Goal: Task Accomplishment & Management: Complete application form

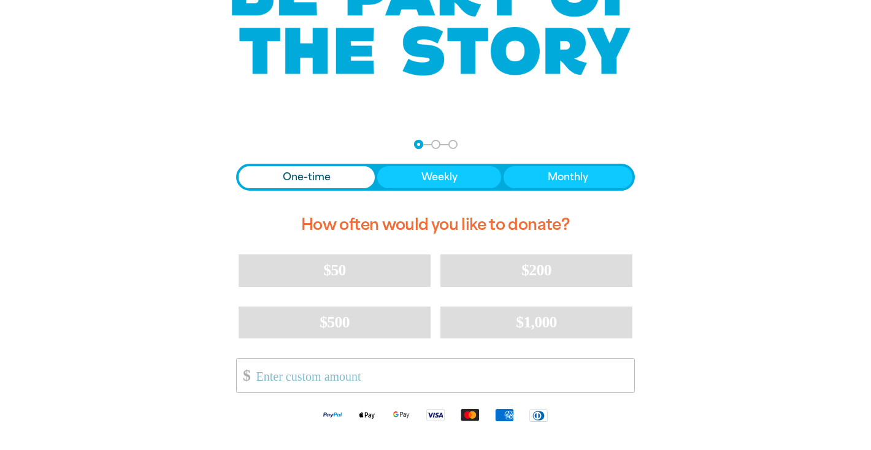
scroll to position [64, 0]
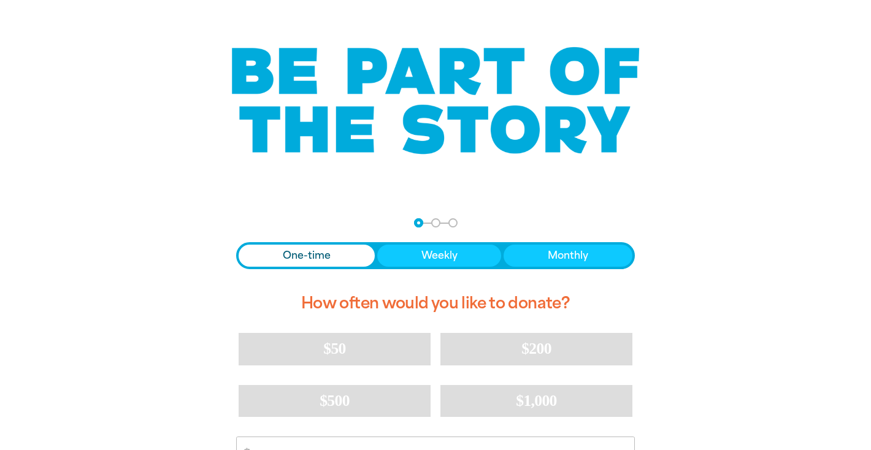
click at [339, 258] on span "Donation frequency" at bounding box center [307, 256] width 136 height 22
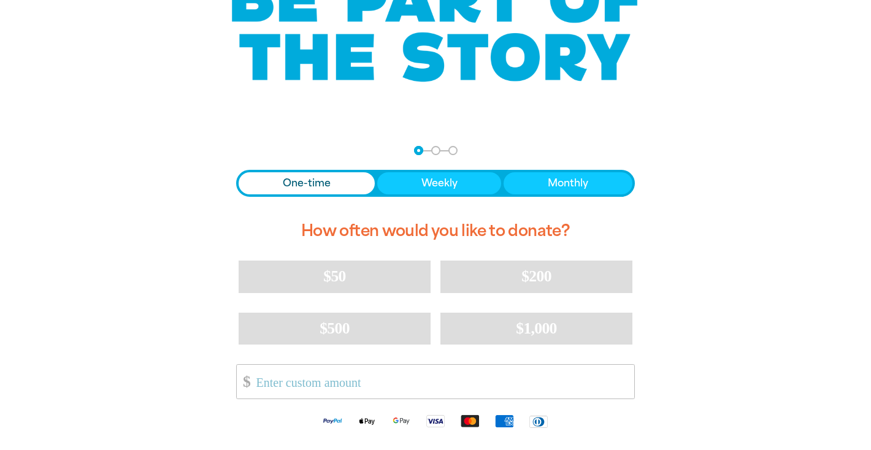
scroll to position [135, 0]
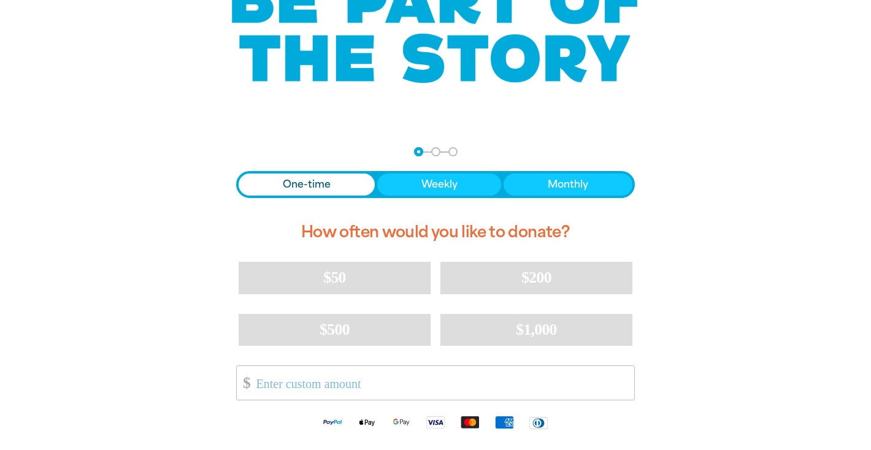
click at [443, 196] on div "One-time Weekly Monthly" at bounding box center [435, 184] width 399 height 27
click at [443, 182] on span "Weekly" at bounding box center [439, 184] width 36 height 15
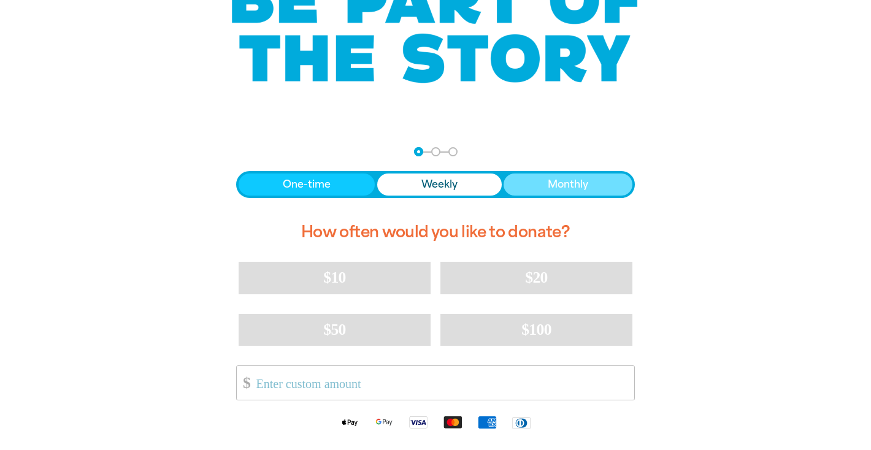
click at [600, 183] on button "Monthly" at bounding box center [567, 185] width 129 height 22
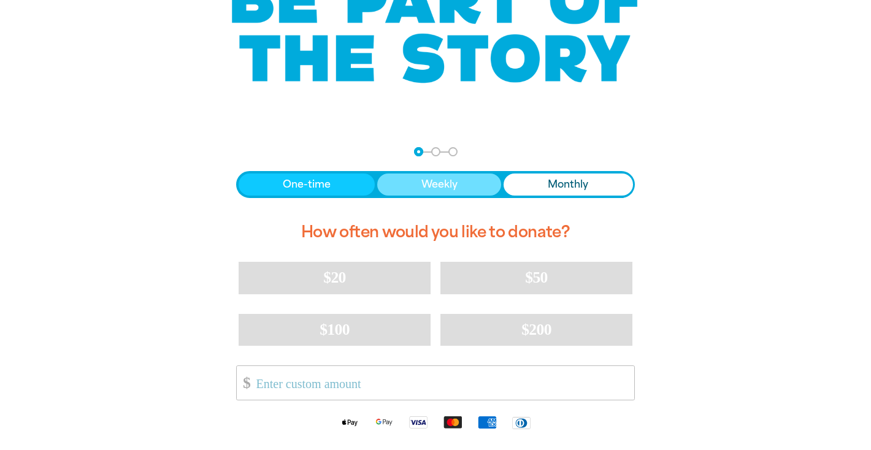
scroll to position [0, 0]
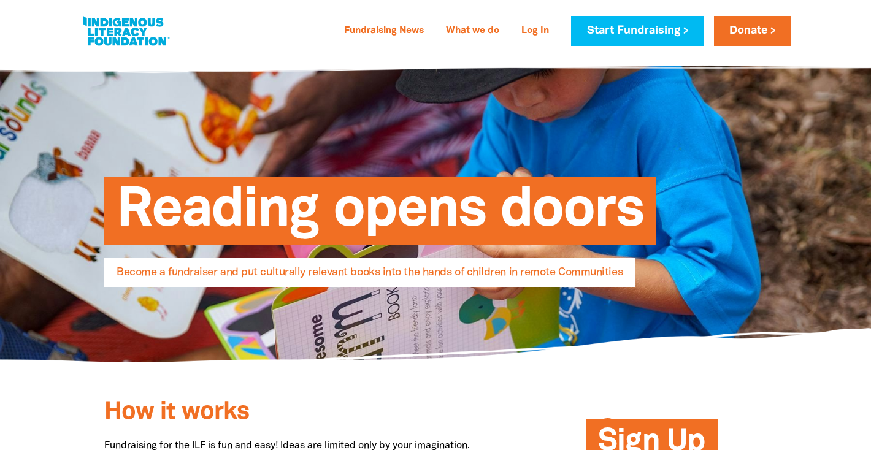
select select "AU"
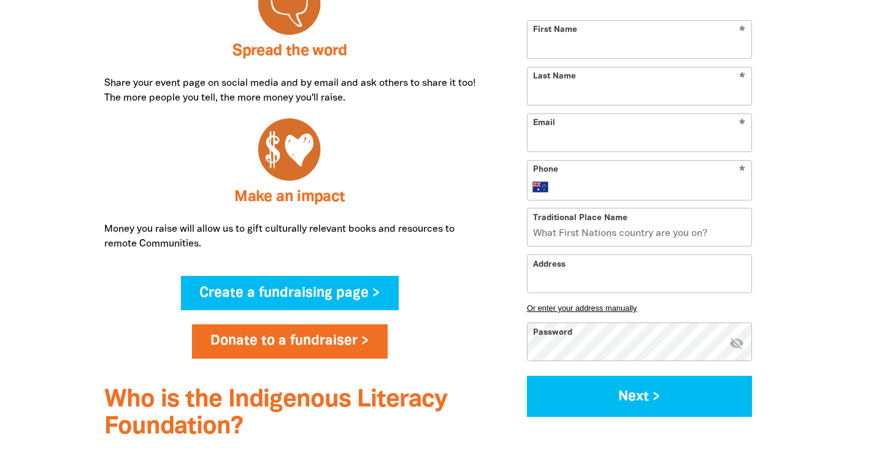
scroll to position [694, 0]
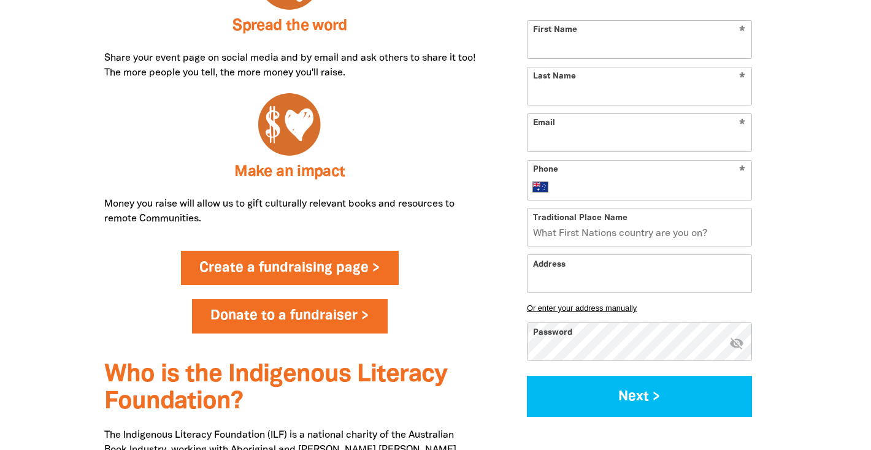
click at [316, 267] on link "Create a fundraising page >" at bounding box center [290, 268] width 218 height 34
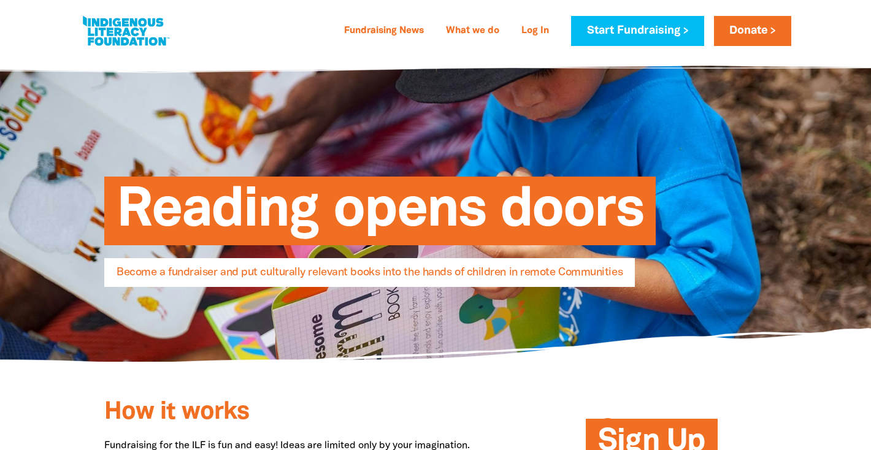
select select "AU"
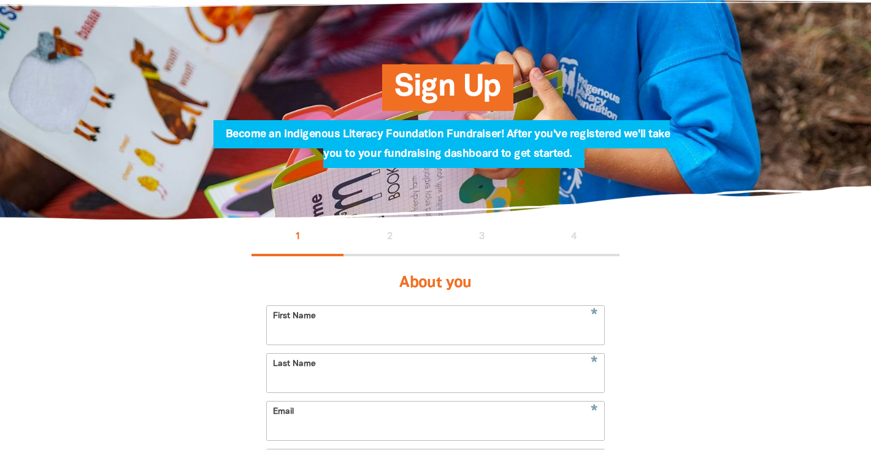
scroll to position [71, 0]
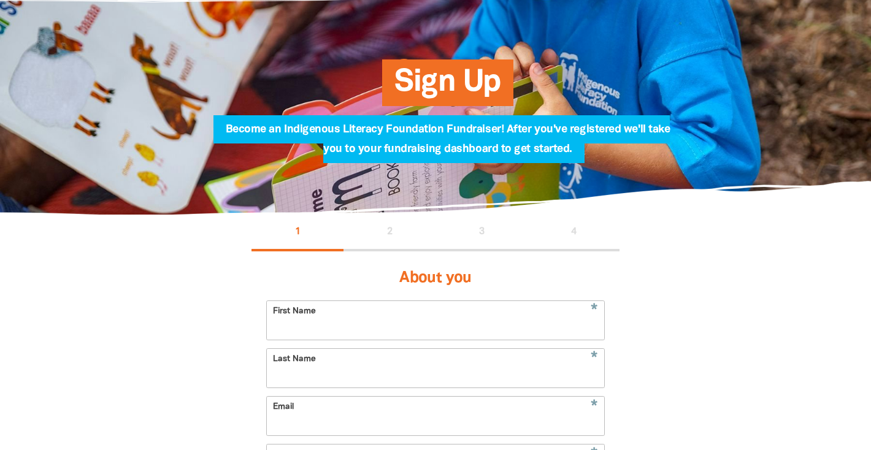
click at [365, 335] on input "First Name" at bounding box center [435, 320] width 337 height 39
type input "[PERSON_NAME]"
click at [303, 376] on input "Last Name" at bounding box center [435, 368] width 337 height 39
type input "[PERSON_NAME]"
type input "[EMAIL_ADDRESS][DOMAIN_NAME]"
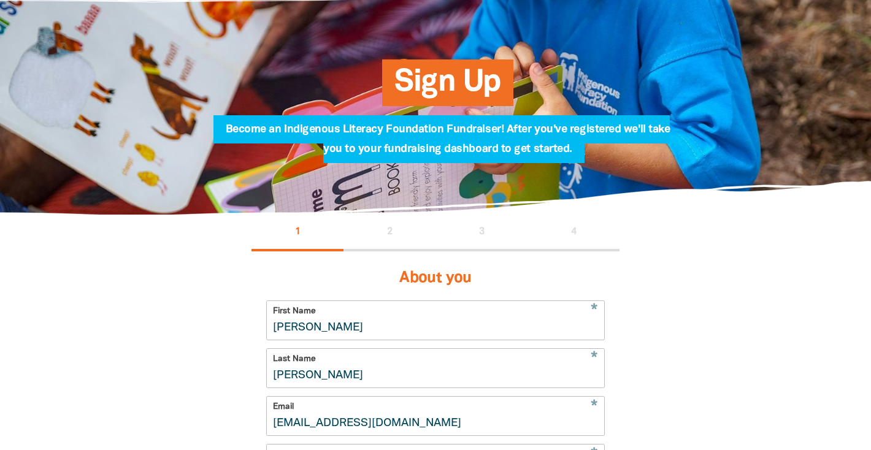
type input "[PHONE_NUMBER]"
type input "[STREET_ADDRESS][PERSON_NAME]"
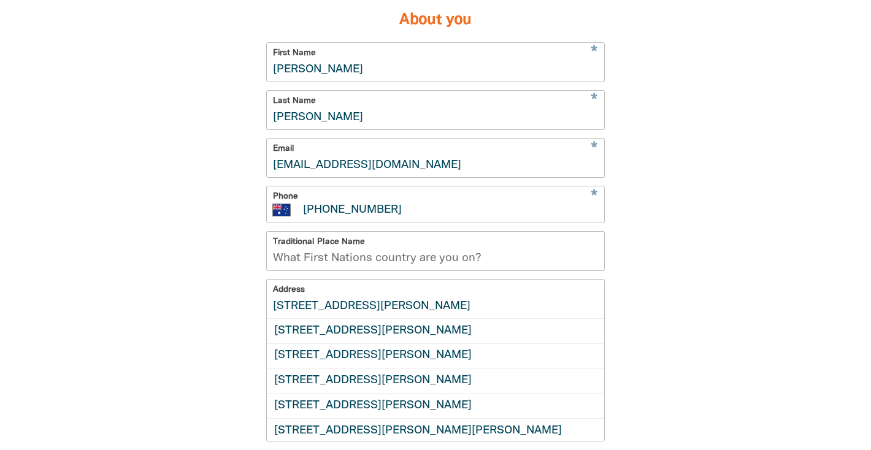
scroll to position [16, 0]
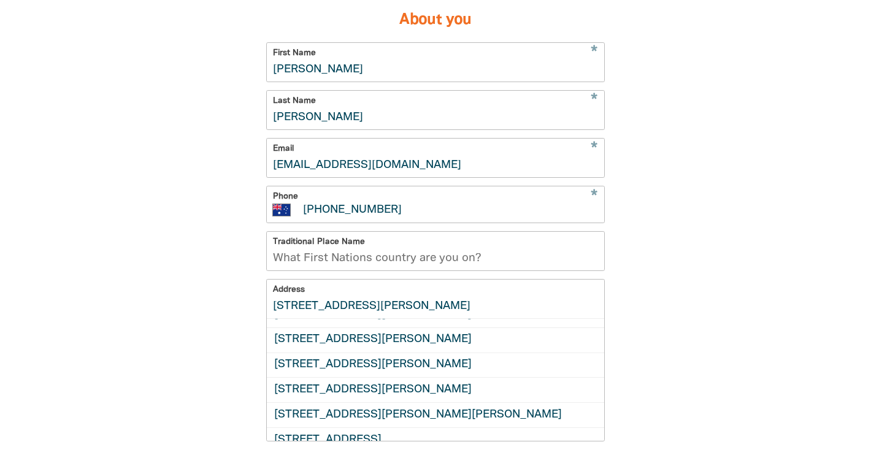
click at [662, 268] on div "1 2 3 4 About you * First Name [PERSON_NAME] * Last Name [PERSON_NAME] * Email …" at bounding box center [435, 295] width 736 height 679
click at [471, 261] on input "Traditional Place Name" at bounding box center [435, 251] width 337 height 39
click at [392, 251] on input "Traditional Place Name" at bounding box center [435, 251] width 337 height 39
type input "5"
click at [160, 272] on div "1 2 3 4 About you * First Name [PERSON_NAME] * Last Name [PERSON_NAME] * Email …" at bounding box center [435, 295] width 736 height 679
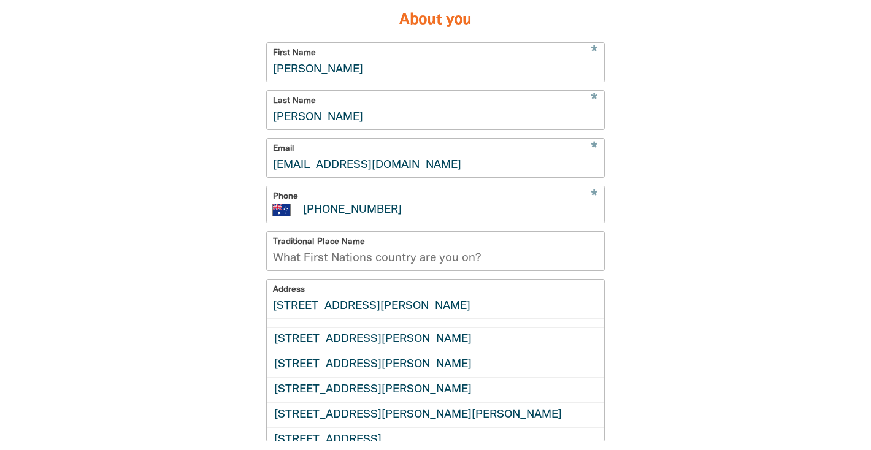
click at [686, 303] on div "1 2 3 4 About you * First Name [PERSON_NAME] * Last Name [PERSON_NAME] * Email …" at bounding box center [435, 295] width 736 height 679
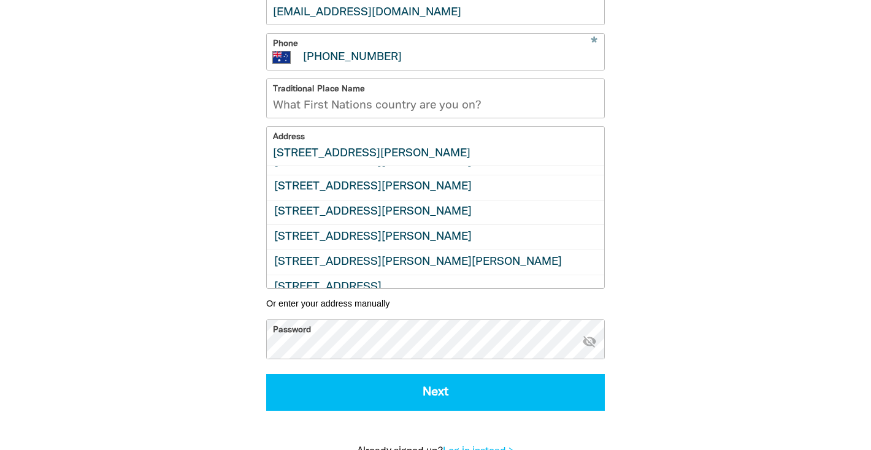
scroll to position [28, 0]
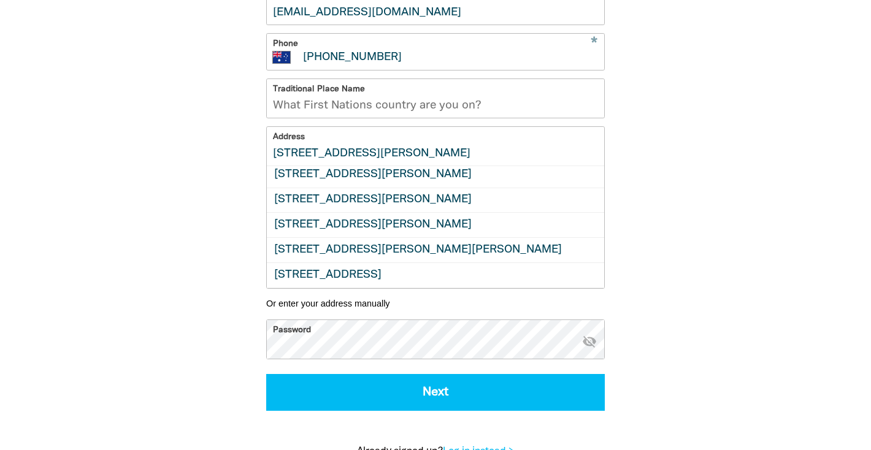
click at [352, 147] on input "[STREET_ADDRESS][PERSON_NAME]" at bounding box center [435, 146] width 337 height 39
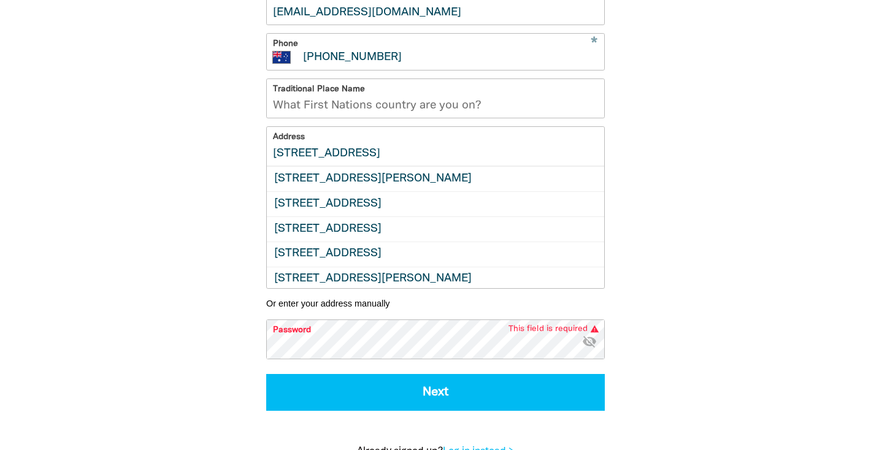
scroll to position [0, 0]
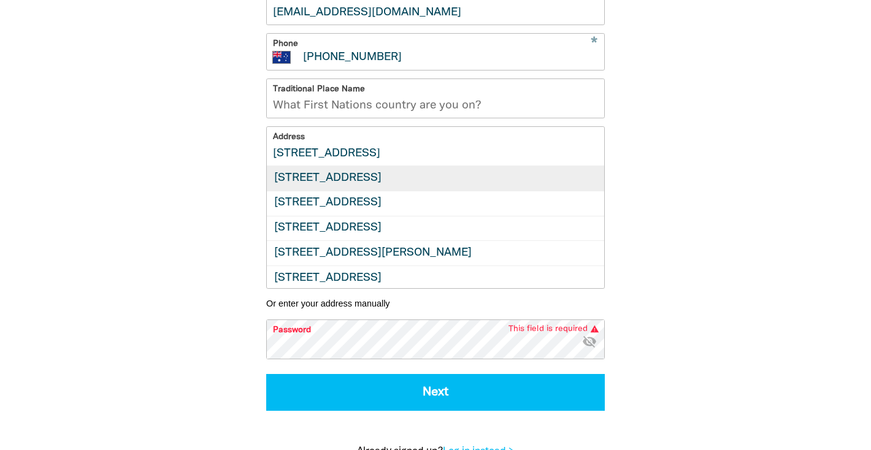
click at [419, 177] on div "[STREET_ADDRESS]" at bounding box center [435, 178] width 337 height 25
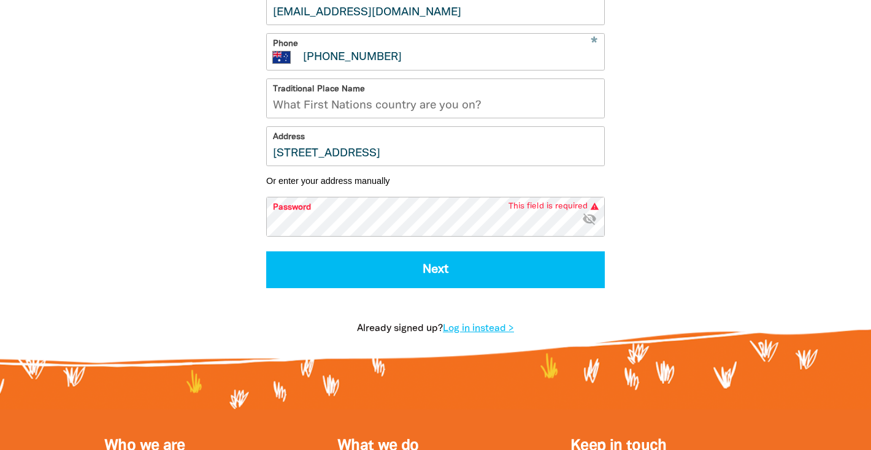
type input "[STREET_ADDRESS]"
click at [382, 98] on input "Traditional Place Name" at bounding box center [435, 98] width 337 height 39
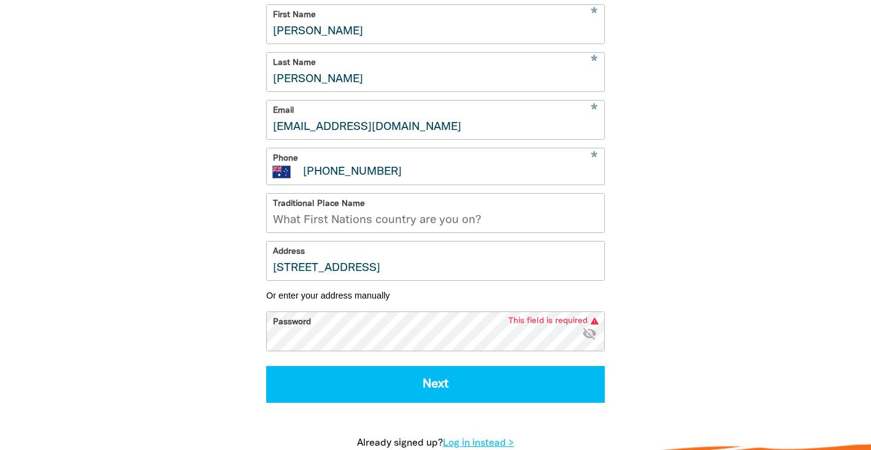
scroll to position [370, 0]
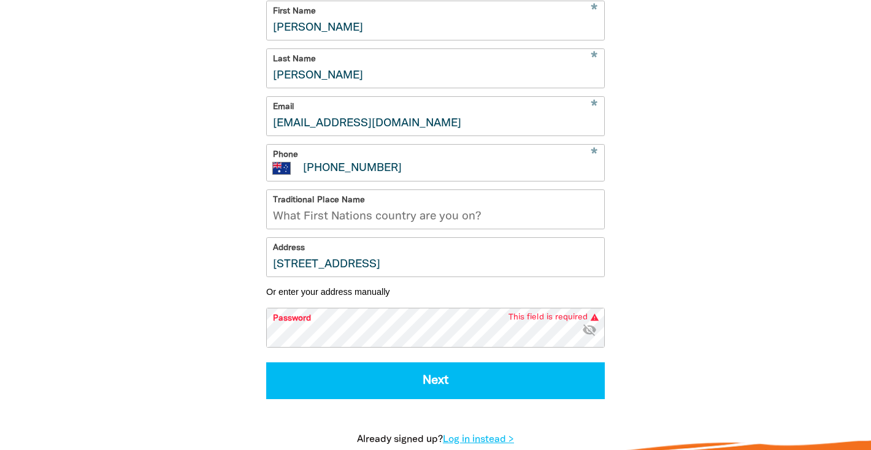
click at [384, 211] on input "Traditional Place Name" at bounding box center [435, 209] width 337 height 39
click at [592, 331] on icon "visibility_off" at bounding box center [589, 329] width 15 height 15
click at [451, 351] on form "* First Name [PERSON_NAME] * Last Name [PERSON_NAME] * Email [EMAIL_ADDRESS][DO…" at bounding box center [435, 200] width 338 height 399
click at [472, 213] on input "Traditional Place Name" at bounding box center [435, 209] width 337 height 39
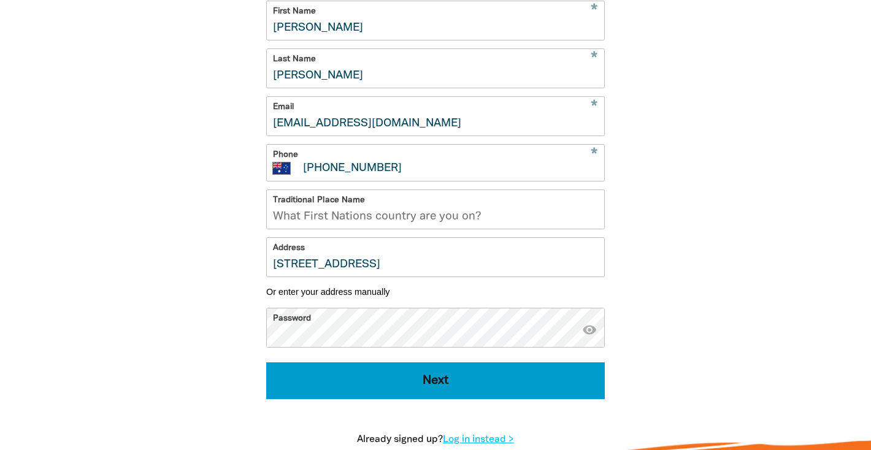
click at [474, 382] on button "Next" at bounding box center [435, 380] width 338 height 37
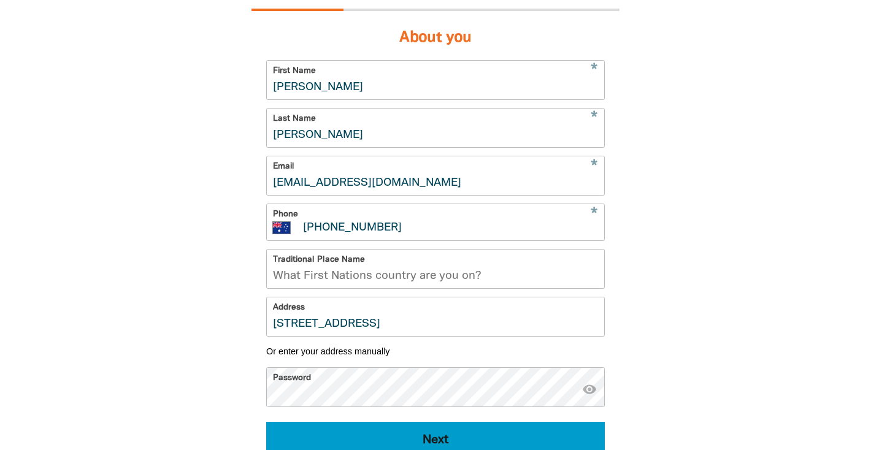
select select "No"
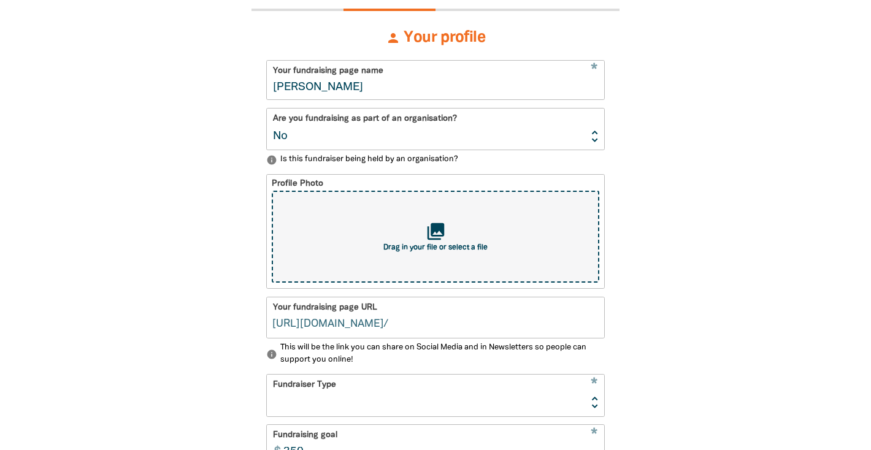
scroll to position [271, 0]
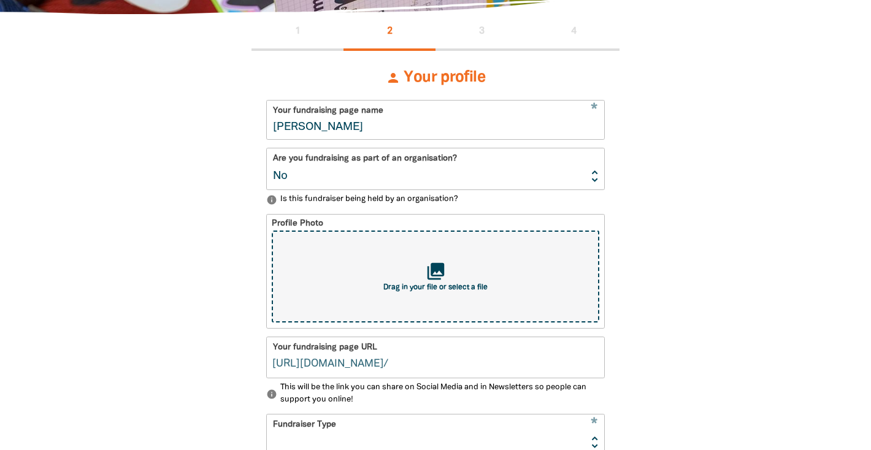
type input "[PERSON_NAME]"
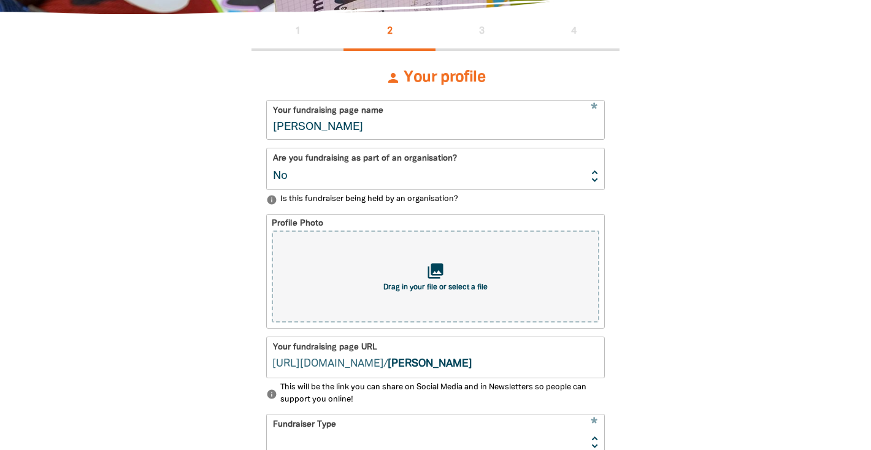
scroll to position [276, 0]
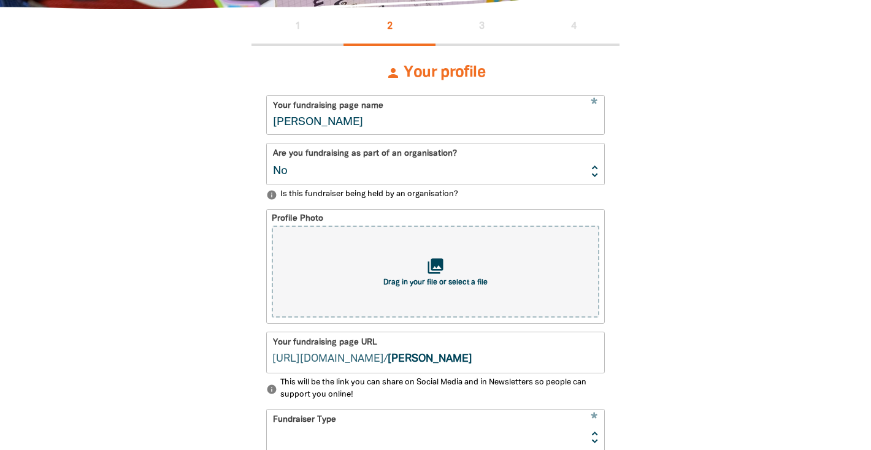
click at [384, 166] on select "Yes No" at bounding box center [435, 163] width 337 height 41
select select "Yes"
click at [267, 143] on select "Yes No" at bounding box center [435, 163] width 337 height 41
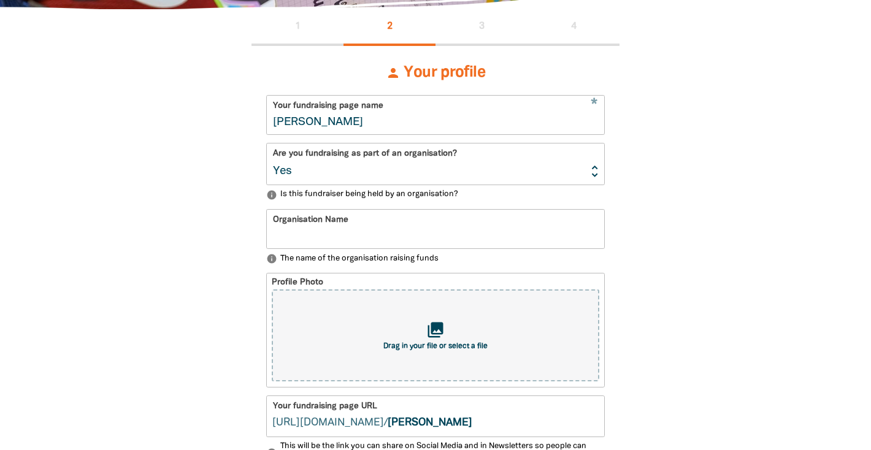
click at [365, 229] on input "Organisation Name" at bounding box center [435, 229] width 337 height 39
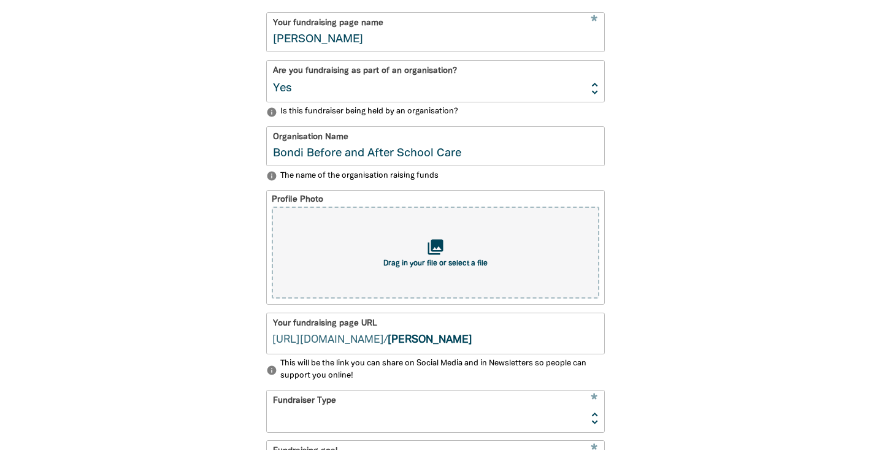
scroll to position [365, 0]
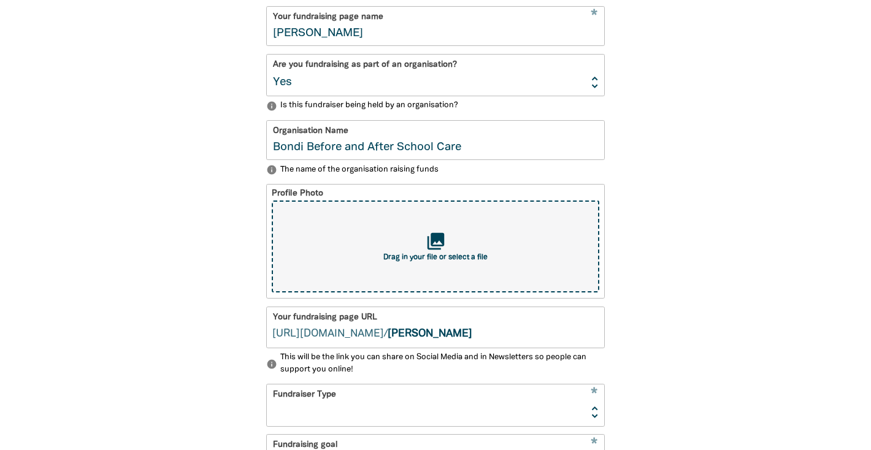
type input "Bondi Before and After School Care"
click at [441, 261] on div "collections Drag in your file or select a file" at bounding box center [435, 247] width 327 height 92
click at [498, 256] on div "collections Drag in your file or select a file" at bounding box center [435, 247] width 327 height 92
click at [434, 263] on div "collections Drag in your file or select a file" at bounding box center [435, 247] width 327 height 92
type input "C:\fakepath\unnamed.webp"
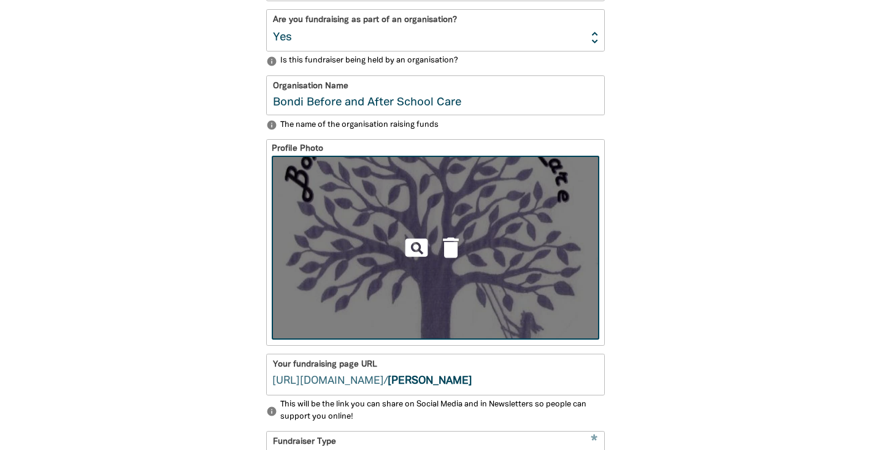
scroll to position [414, 0]
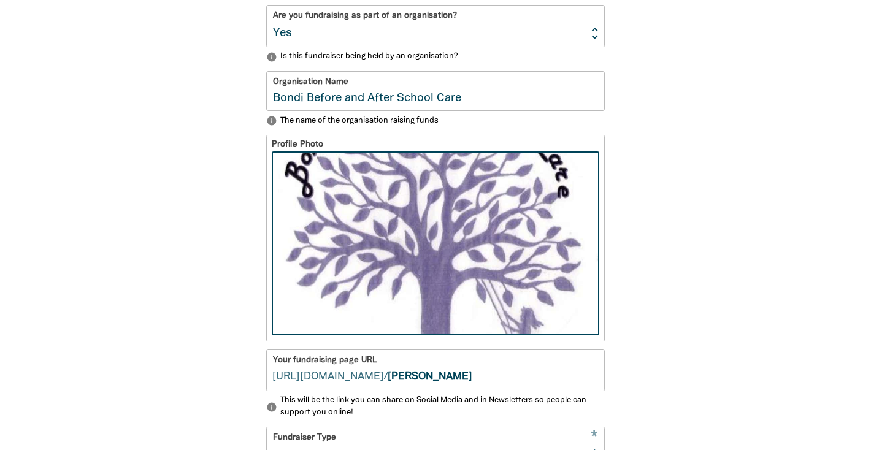
click at [712, 297] on div "1 2 3 4 person Your profile * Your fundraising page name [PERSON_NAME] Are you …" at bounding box center [435, 372] width 736 height 1003
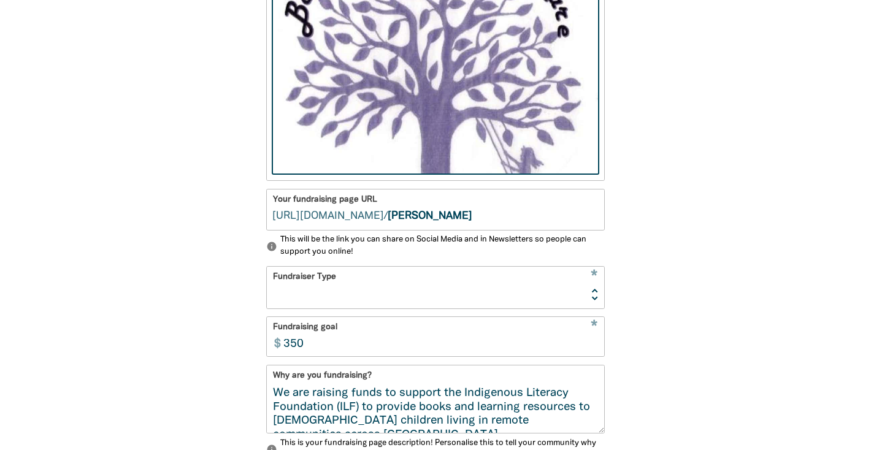
scroll to position [577, 0]
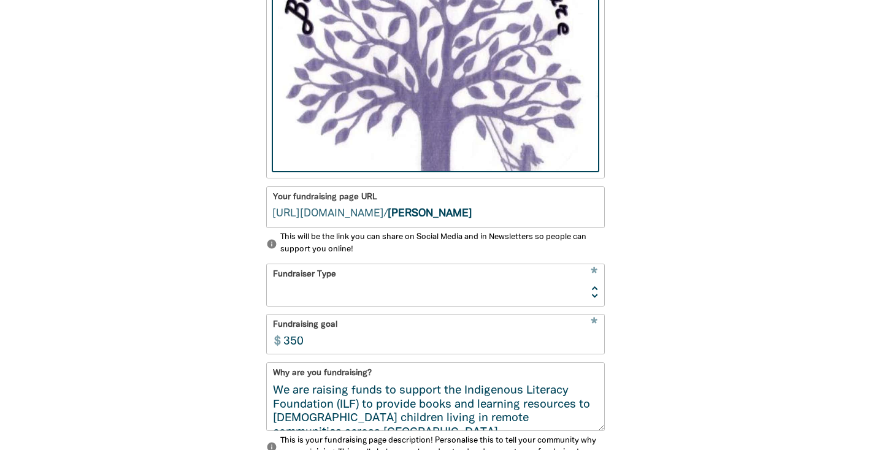
click at [592, 282] on select "Event Activity Donations Instead of Gifts Business School or Library In Memoriam" at bounding box center [435, 284] width 337 height 41
select select "Event"
click at [267, 264] on select "Event Activity Donations Instead of Gifts Business School or Library In Memoriam" at bounding box center [435, 284] width 337 height 41
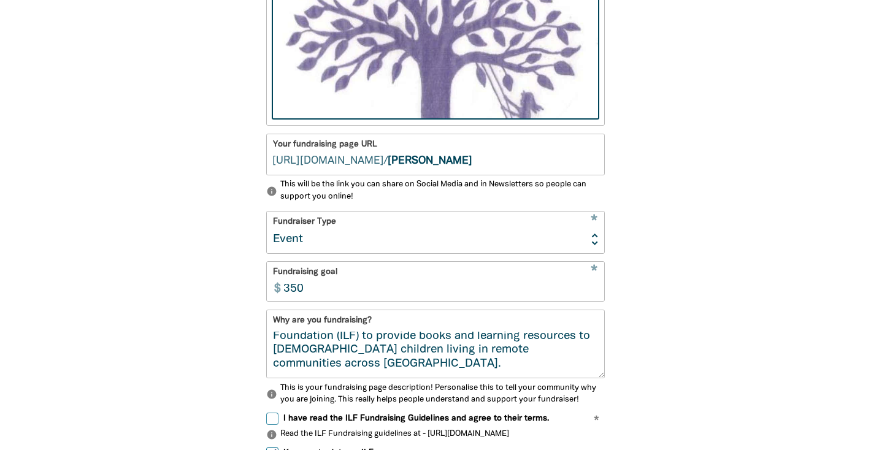
scroll to position [12, 0]
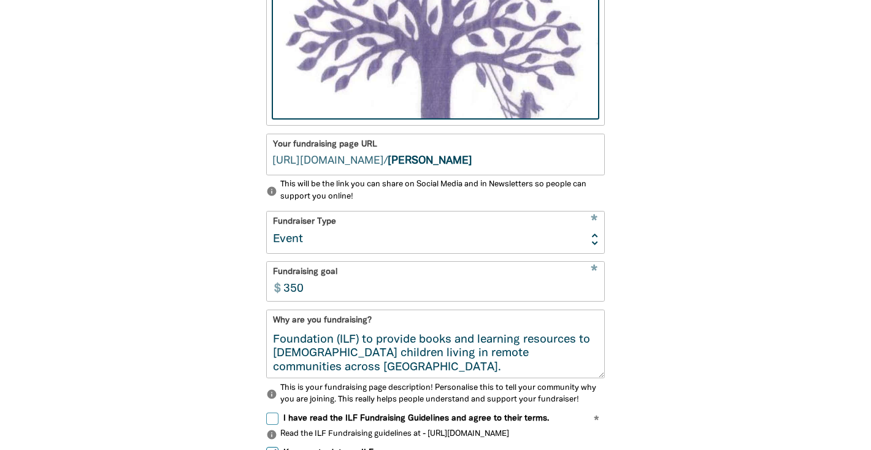
click at [436, 291] on input "350" at bounding box center [440, 281] width 327 height 39
click at [675, 304] on div "1 2 3 4 person Your profile * Your fundraising page name [PERSON_NAME] Are you …" at bounding box center [435, 156] width 736 height 1003
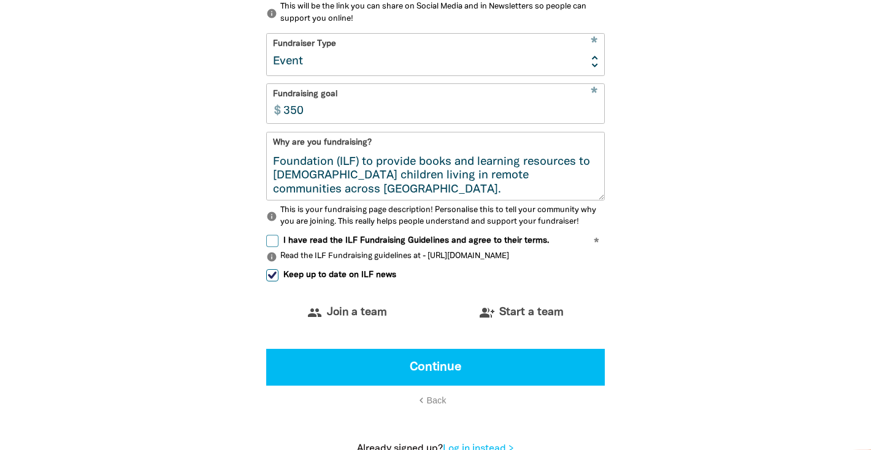
scroll to position [809, 0]
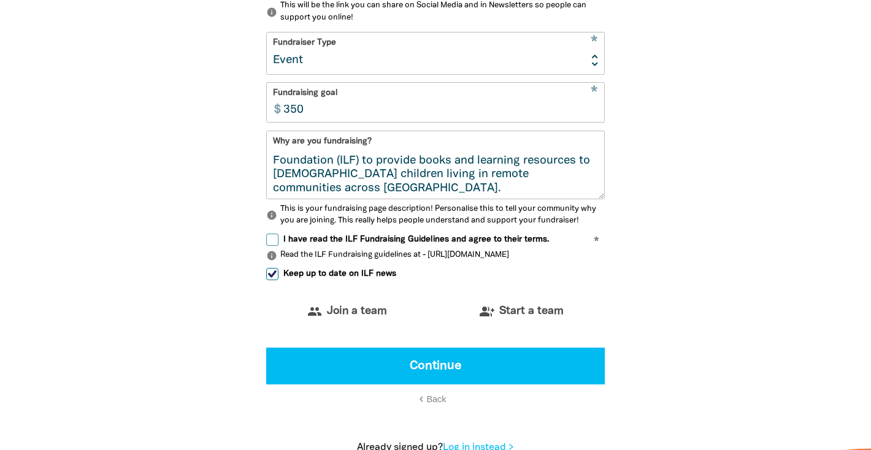
click at [273, 239] on input "I have read the ILF Fundraising Guidelines and agree to their terms." at bounding box center [272, 240] width 12 height 12
checkbox input "true"
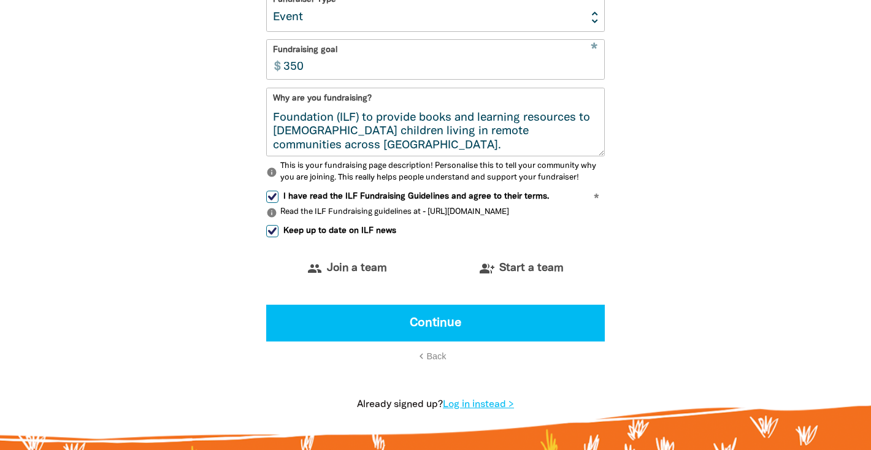
scroll to position [858, 0]
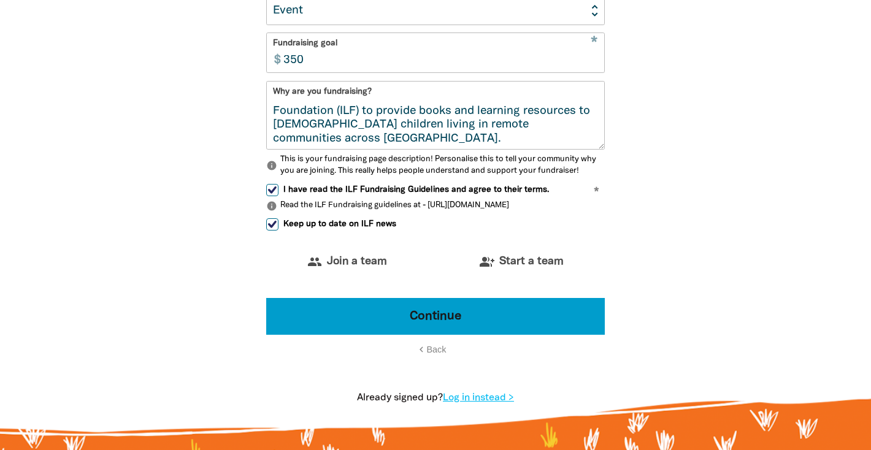
click at [434, 309] on button "Continue" at bounding box center [435, 316] width 338 height 37
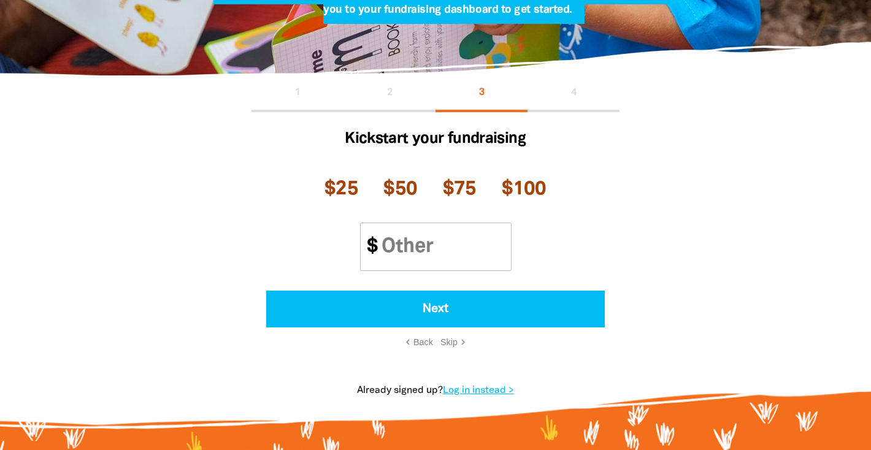
scroll to position [210, 0]
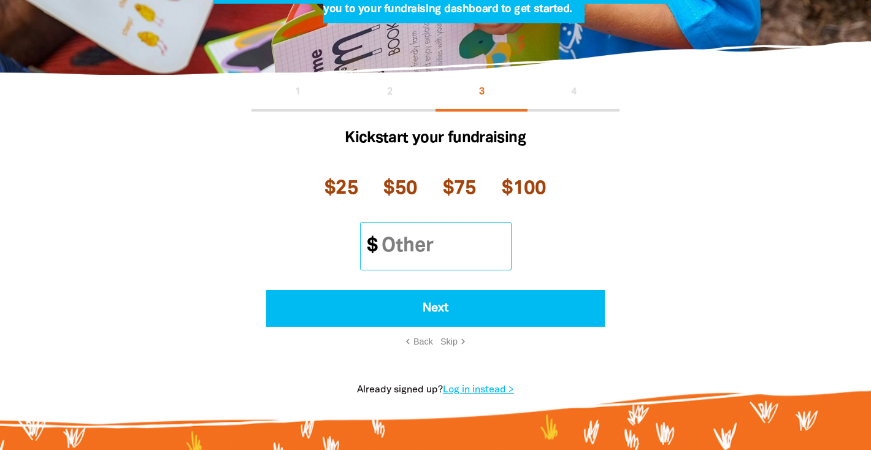
click at [442, 240] on input "Other Amount" at bounding box center [440, 246] width 139 height 47
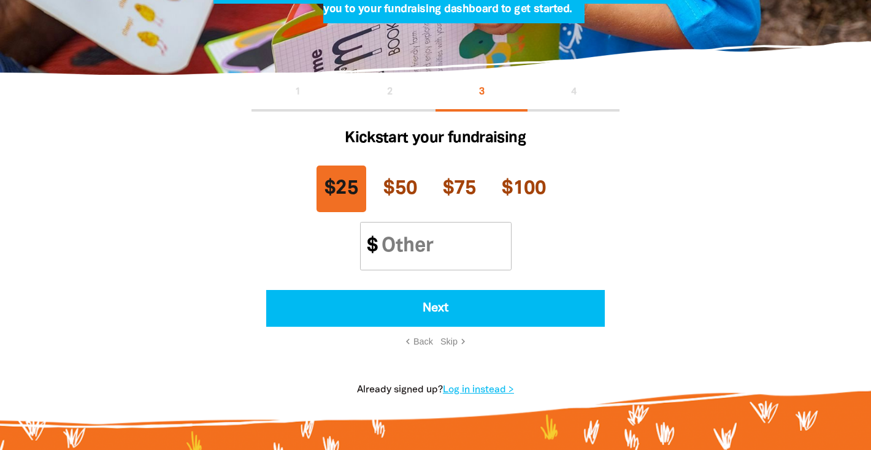
click at [332, 182] on span "$25" at bounding box center [341, 189] width 34 height 18
click at [445, 254] on input "Other Amount" at bounding box center [440, 246] width 139 height 47
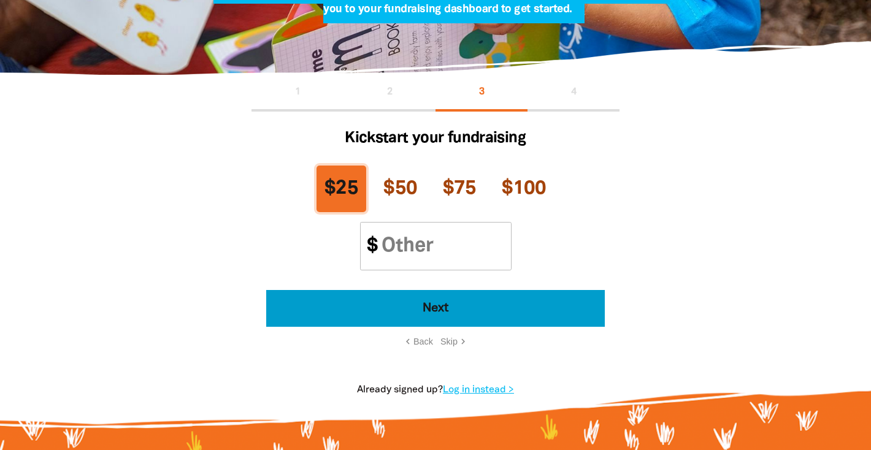
click at [443, 304] on button "Next" at bounding box center [435, 308] width 338 height 37
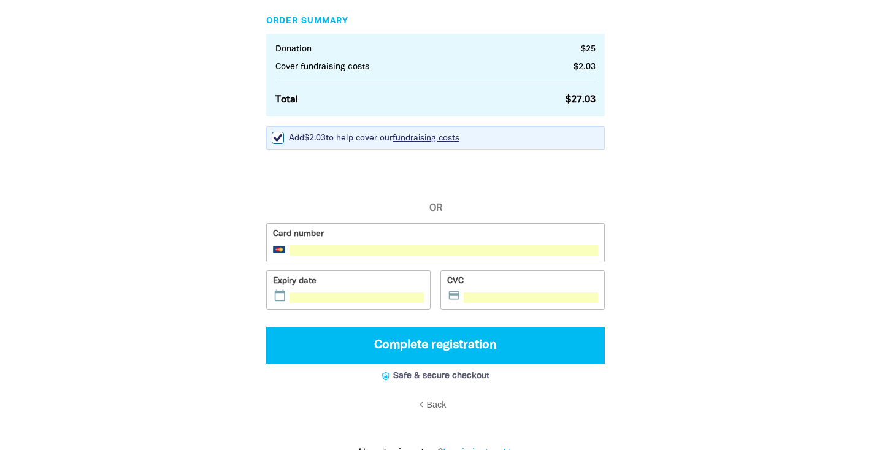
scroll to position [373, 0]
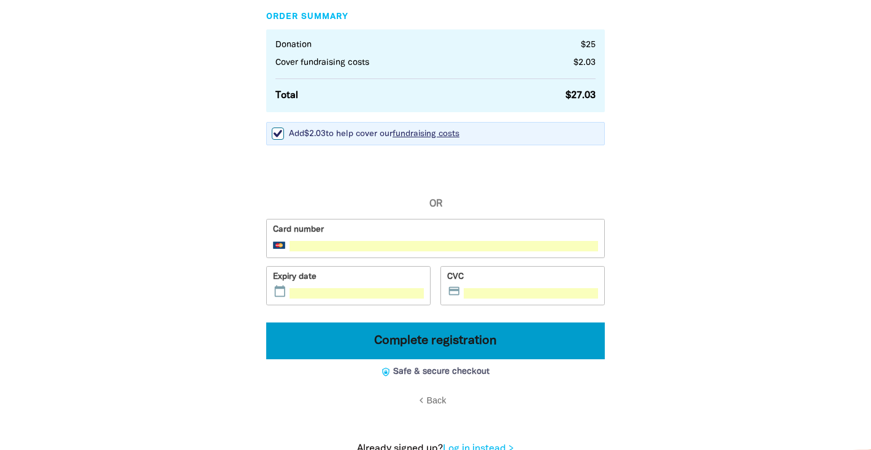
click at [448, 349] on button "Complete registration" at bounding box center [435, 341] width 338 height 37
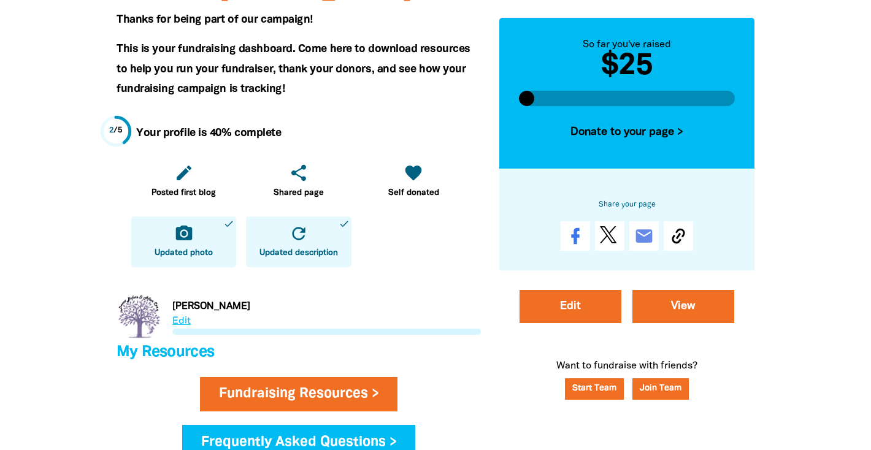
scroll to position [253, 0]
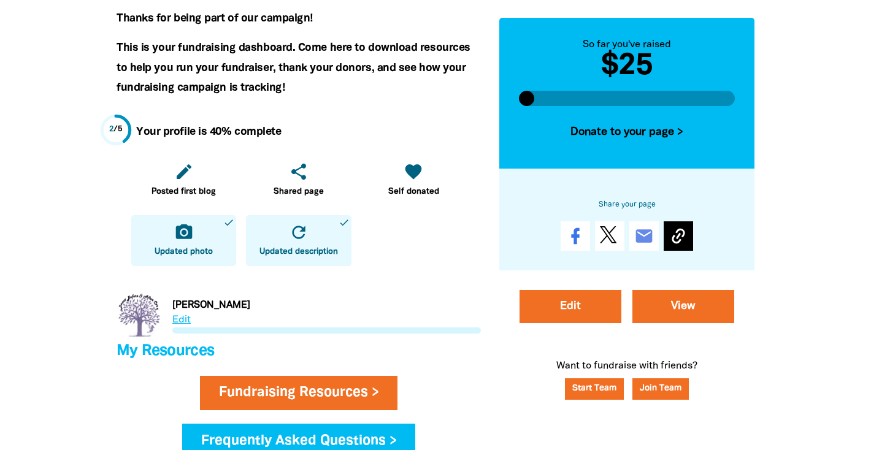
click at [677, 234] on icon at bounding box center [678, 236] width 20 height 20
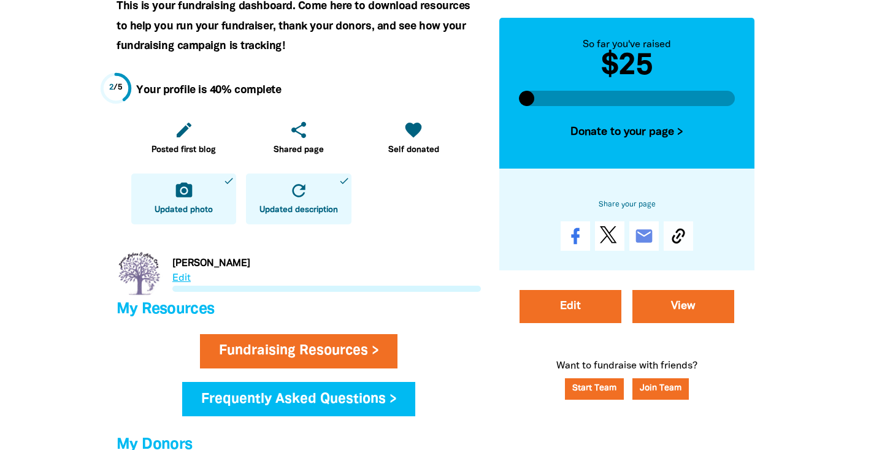
scroll to position [296, 0]
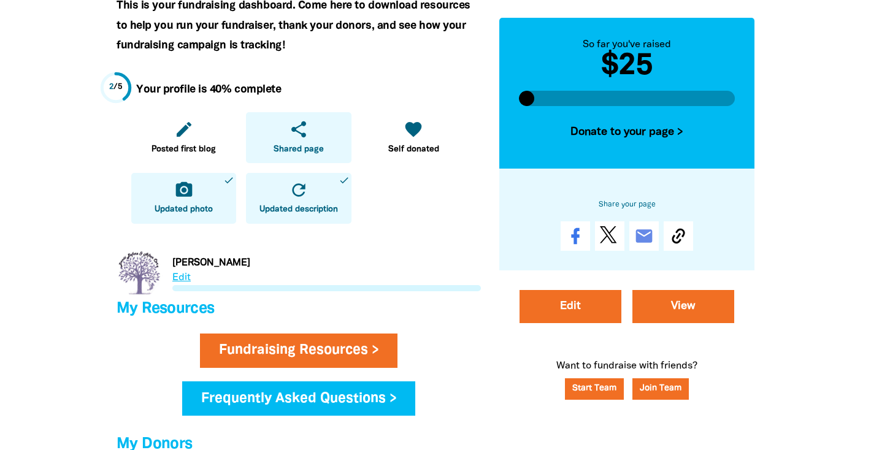
click at [294, 133] on icon "share" at bounding box center [299, 130] width 20 height 20
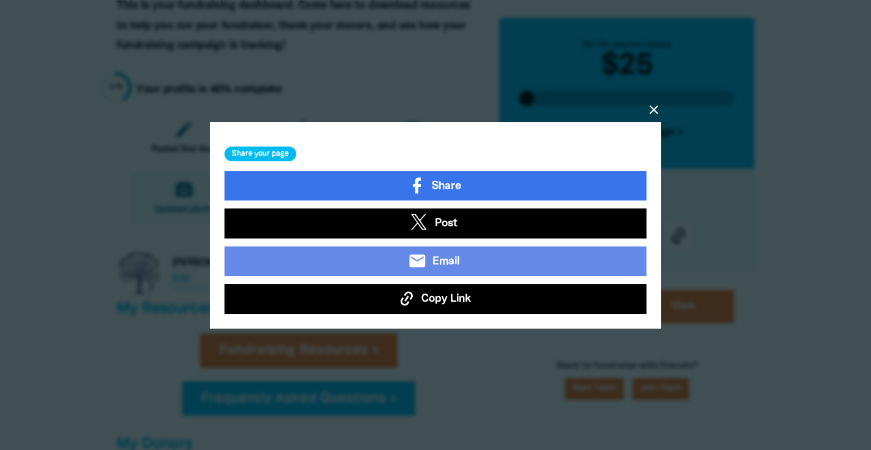
click at [437, 296] on span "Copy Link" at bounding box center [446, 299] width 50 height 16
click at [653, 110] on icon "close" at bounding box center [653, 109] width 15 height 15
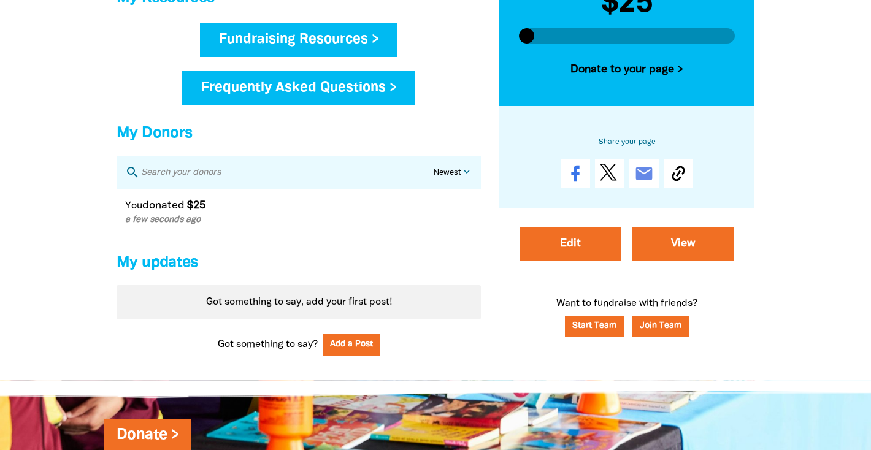
scroll to position [606, 0]
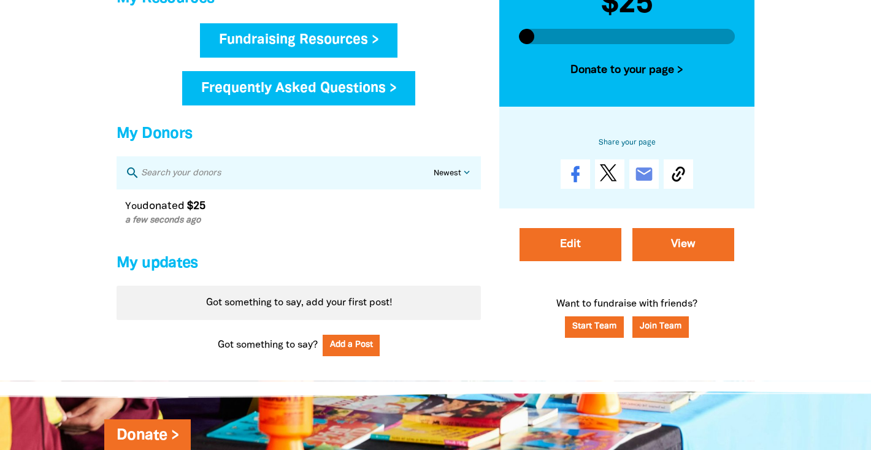
click at [311, 37] on link "Fundraising Resources >" at bounding box center [299, 40] width 198 height 34
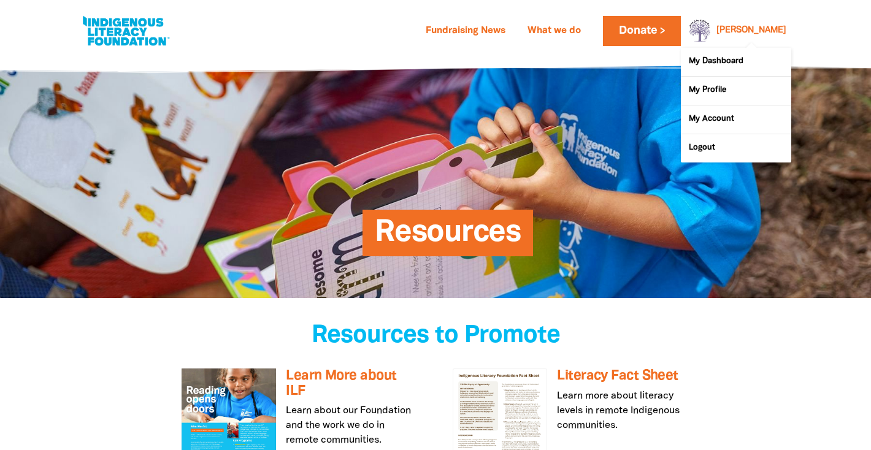
click at [765, 28] on link "[PERSON_NAME]" at bounding box center [751, 30] width 70 height 9
click at [730, 66] on link "My Dashboard" at bounding box center [736, 62] width 110 height 28
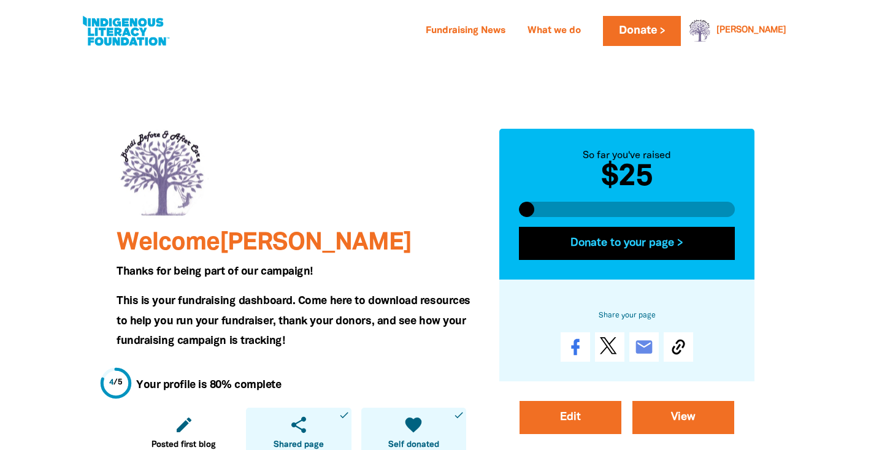
click at [649, 227] on button "Donate to your page >" at bounding box center [627, 243] width 216 height 33
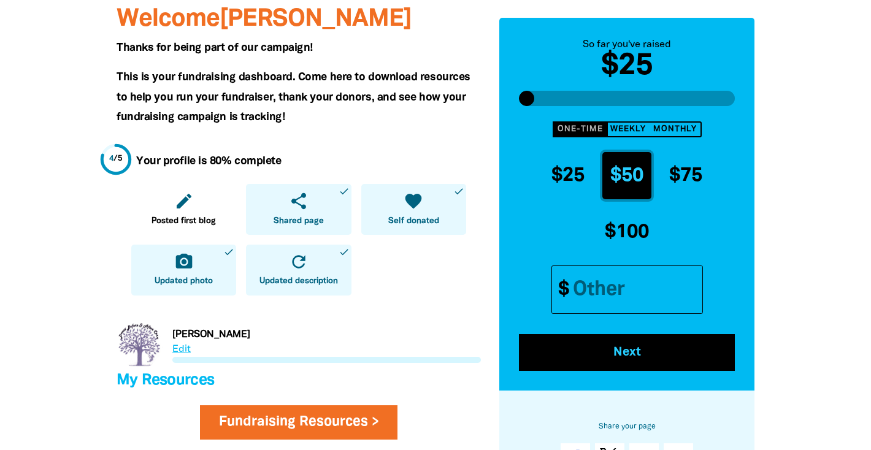
scroll to position [225, 0]
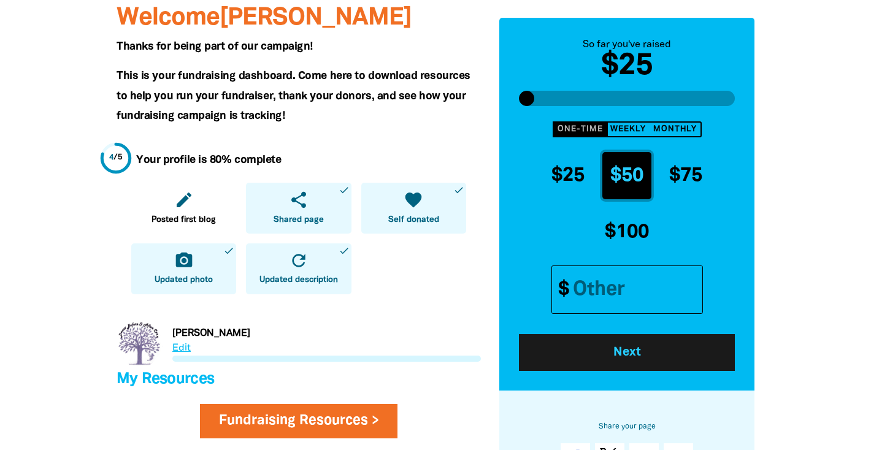
click at [640, 354] on span "Next" at bounding box center [627, 353] width 182 height 12
select select "AU"
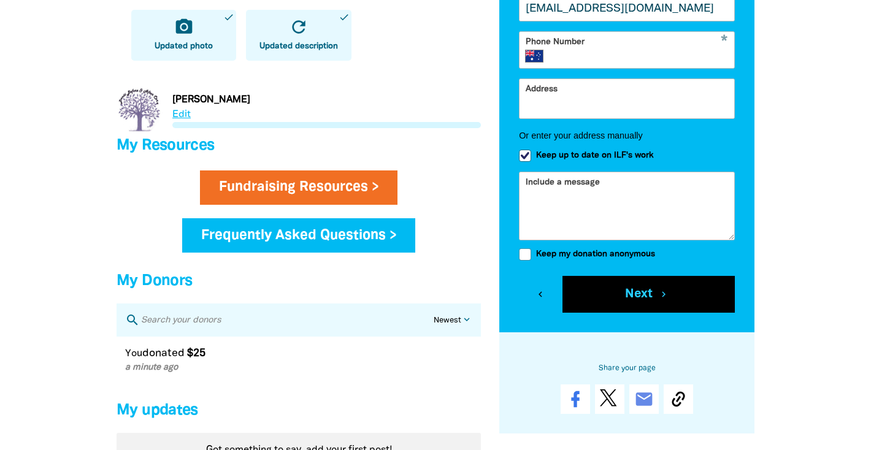
scroll to position [464, 0]
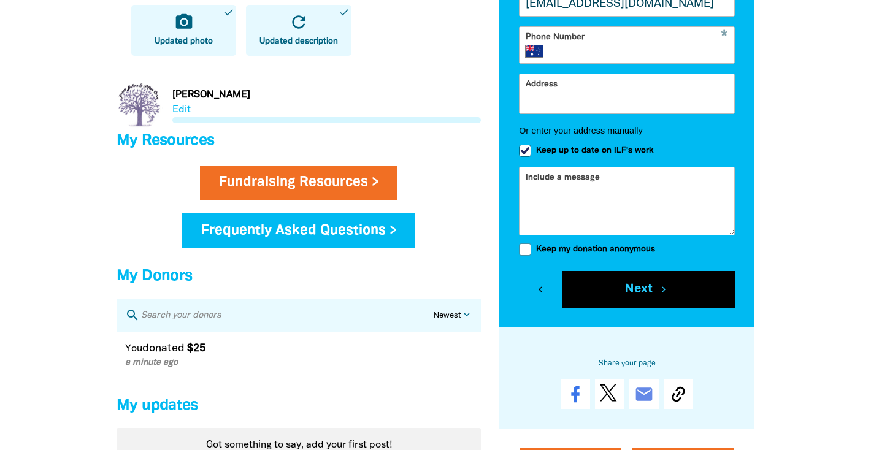
click at [527, 253] on input "Keep my donation anonymous" at bounding box center [525, 249] width 12 height 12
checkbox input "true"
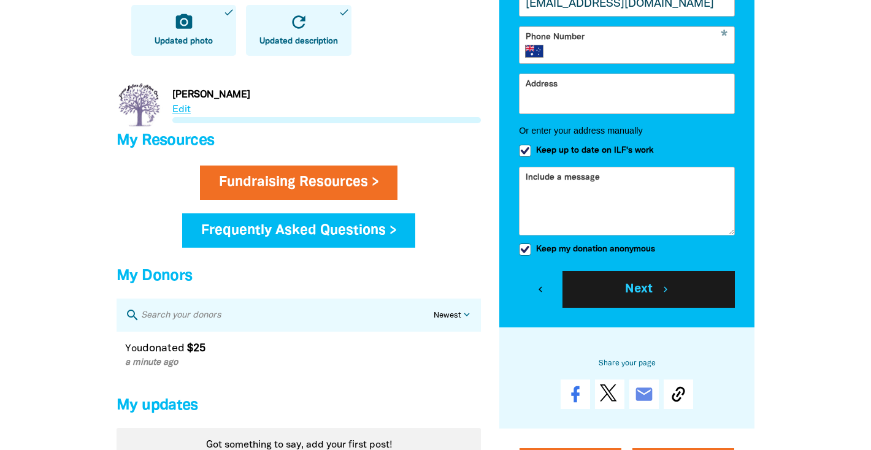
click at [638, 293] on button "Next chevron_right" at bounding box center [648, 289] width 172 height 37
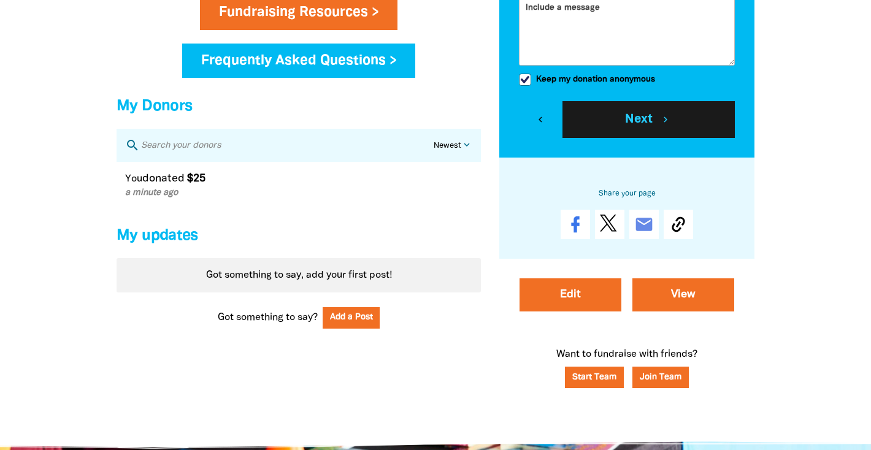
scroll to position [630, 0]
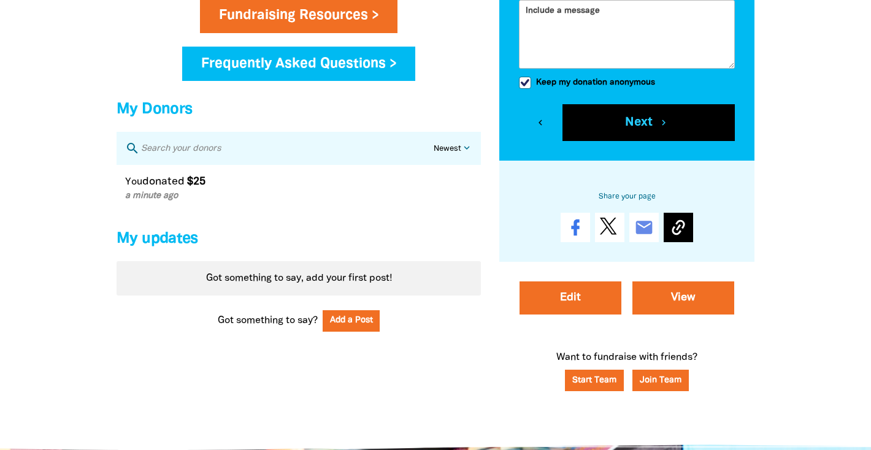
click at [677, 225] on icon at bounding box center [678, 228] width 20 height 20
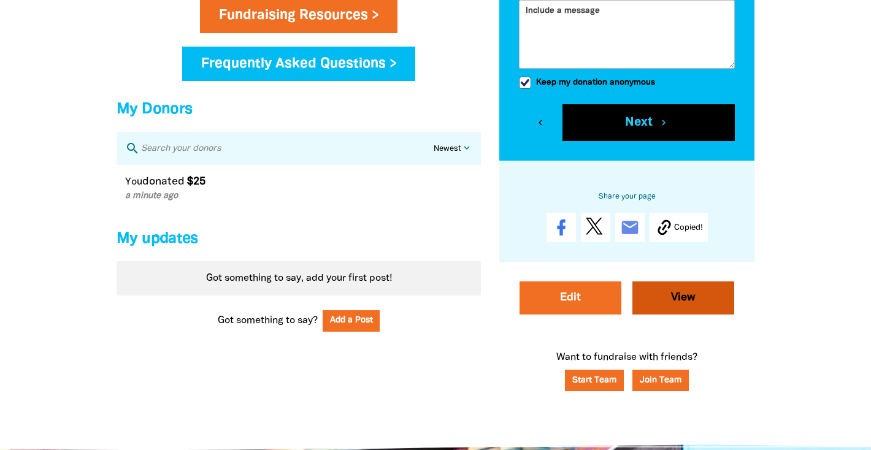
click at [716, 308] on link "View" at bounding box center [683, 297] width 102 height 33
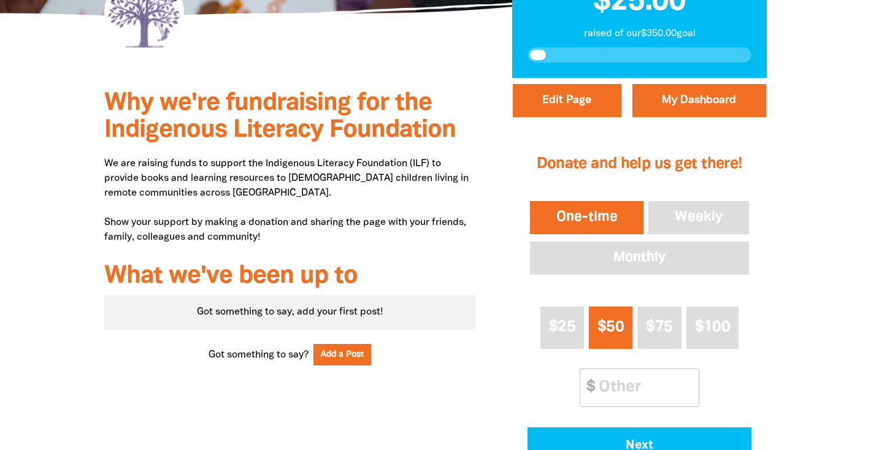
scroll to position [320, 0]
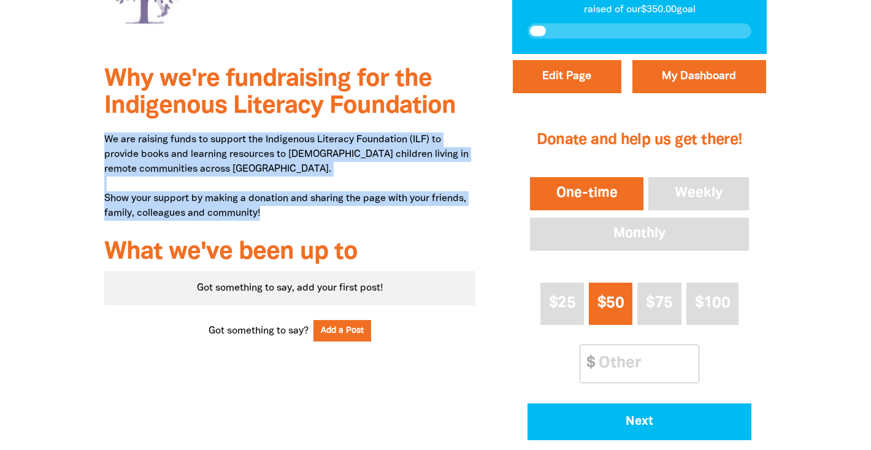
drag, startPoint x: 104, startPoint y: 138, endPoint x: 268, endPoint y: 216, distance: 181.6
click at [268, 216] on p "We are raising funds to support the Indigenous Literacy Foundation (ILF) to pro…" at bounding box center [289, 176] width 371 height 88
copy p "We are raising funds to support the Indigenous Literacy Foundation (ILF) to pro…"
